Goal: Task Accomplishment & Management: Complete application form

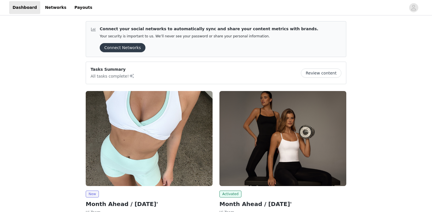
scroll to position [77, 0]
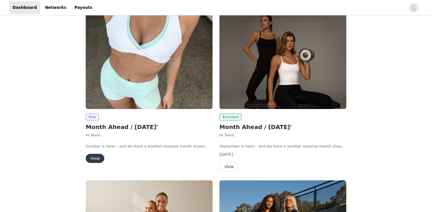
click at [98, 155] on button "View" at bounding box center [95, 158] width 19 height 9
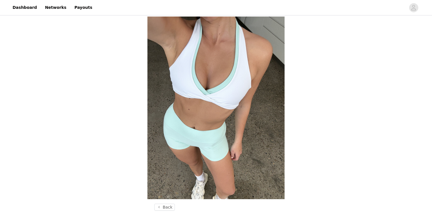
scroll to position [129, 0]
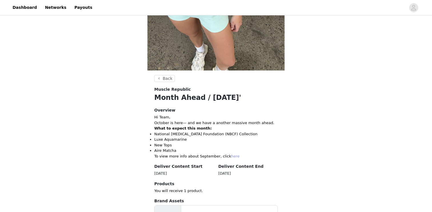
click at [231, 157] on link "here" at bounding box center [235, 156] width 8 height 4
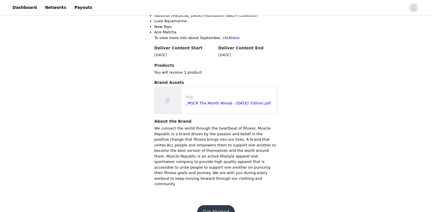
scroll to position [255, 0]
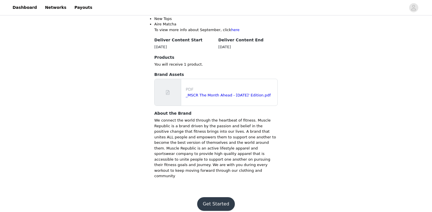
click at [217, 197] on button "Get Started" at bounding box center [216, 204] width 38 height 14
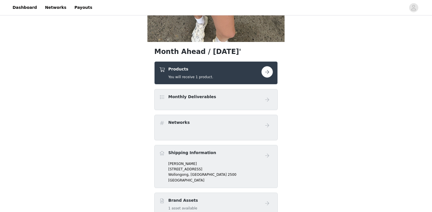
scroll to position [159, 0]
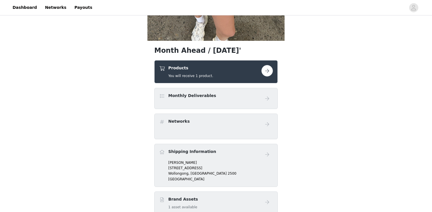
click at [265, 74] on button "button" at bounding box center [266, 70] width 11 height 11
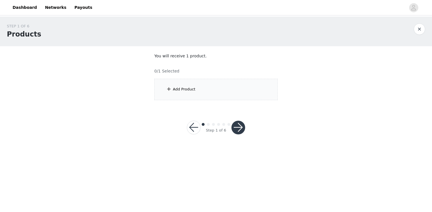
click at [216, 89] on div "Add Product" at bounding box center [215, 89] width 123 height 21
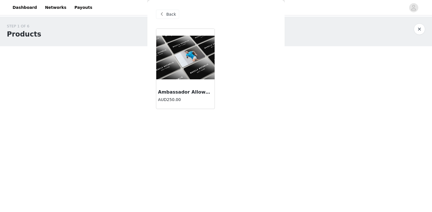
click at [197, 84] on div at bounding box center [185, 57] width 58 height 57
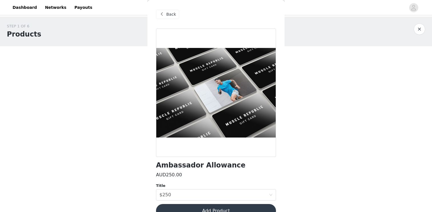
scroll to position [12, 0]
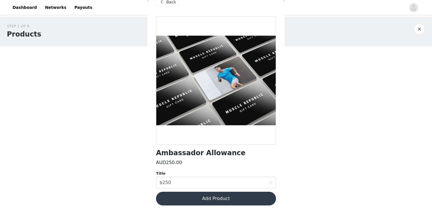
click at [213, 195] on button "Add Product" at bounding box center [216, 199] width 120 height 14
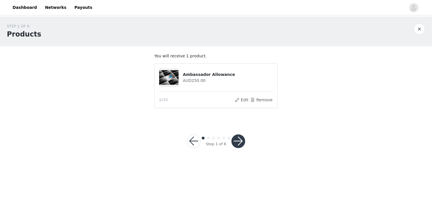
click at [238, 131] on div "Step 1 of 6" at bounding box center [216, 141] width 72 height 27
click at [237, 137] on button "button" at bounding box center [238, 142] width 14 height 14
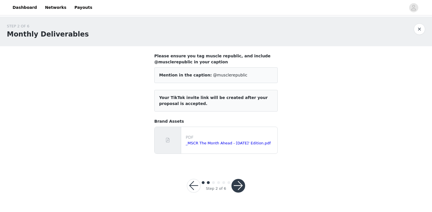
click at [241, 190] on button "button" at bounding box center [238, 186] width 14 height 14
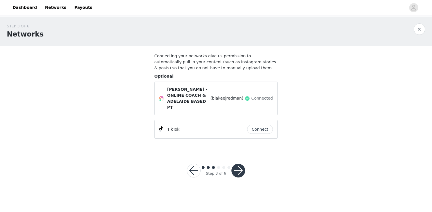
click at [237, 164] on button "button" at bounding box center [238, 171] width 14 height 14
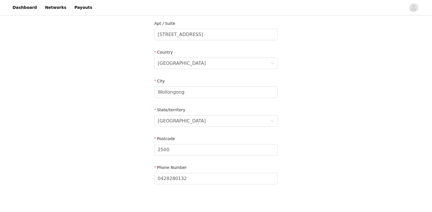
scroll to position [177, 0]
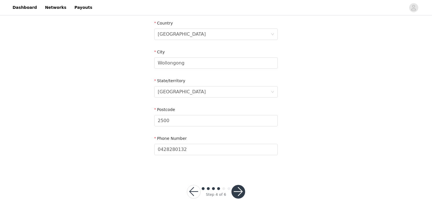
click at [241, 194] on button "button" at bounding box center [238, 192] width 14 height 14
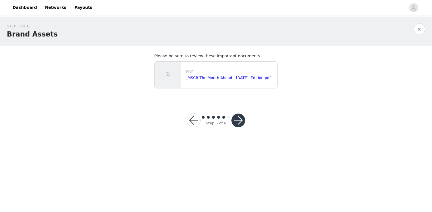
click at [248, 130] on div "Step 5 of 6" at bounding box center [216, 120] width 72 height 27
click at [244, 126] on div at bounding box center [238, 121] width 14 height 14
click at [238, 123] on button "button" at bounding box center [238, 121] width 14 height 14
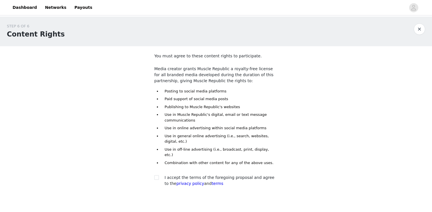
scroll to position [26, 0]
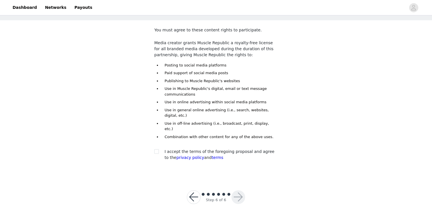
click at [153, 147] on section "You must agree to these content rights to participate. Media creator grants Mus…" at bounding box center [215, 98] width 137 height 157
click at [160, 149] on div at bounding box center [158, 152] width 8 height 6
click at [158, 149] on input "checkbox" at bounding box center [156, 151] width 4 height 4
checkbox input "true"
click at [238, 191] on button "button" at bounding box center [238, 198] width 14 height 14
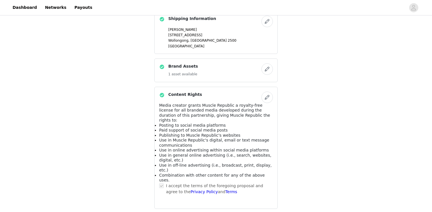
scroll to position [349, 0]
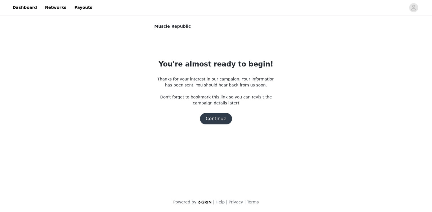
scroll to position [0, 0]
click at [215, 115] on button "Continue" at bounding box center [216, 118] width 32 height 11
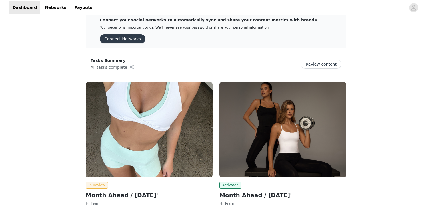
scroll to position [9, 0]
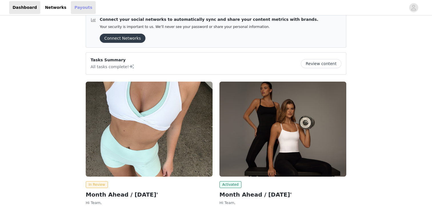
click at [83, 6] on link "Payouts" at bounding box center [83, 7] width 25 height 13
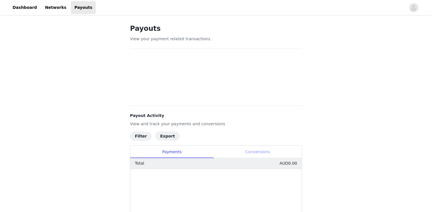
click at [259, 155] on div "Conversions" at bounding box center [257, 152] width 88 height 13
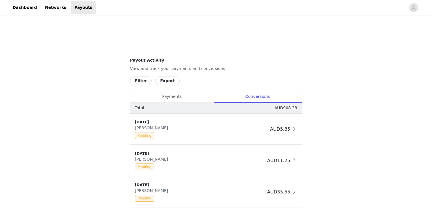
scroll to position [63, 0]
